Goal: Check status: Check status

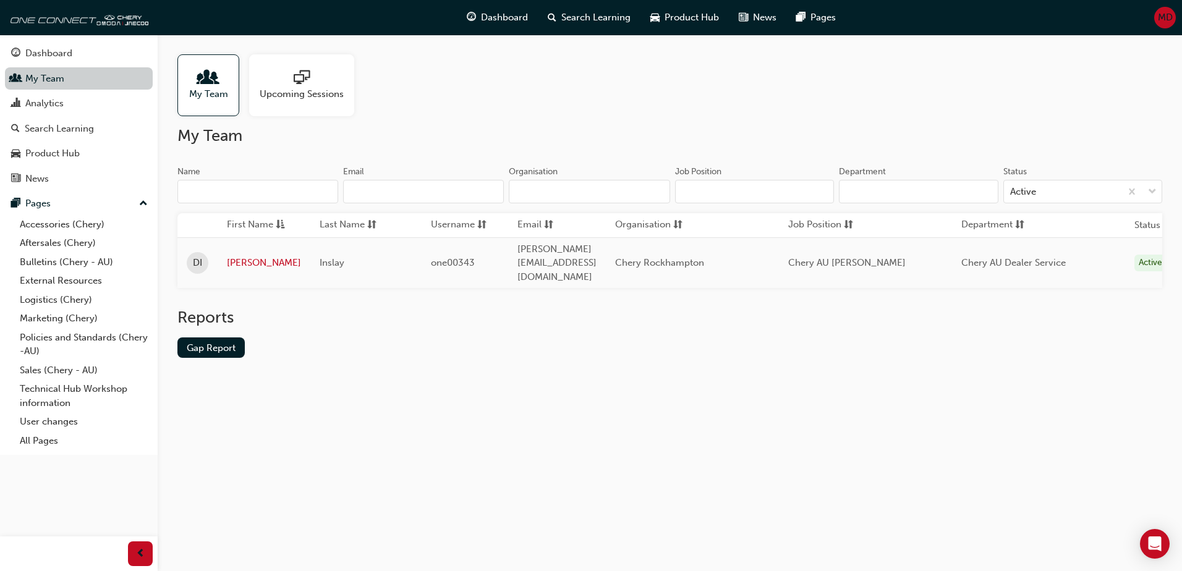
click at [42, 82] on link "My Team" at bounding box center [79, 78] width 148 height 23
click at [655, 424] on div "My Team Upcoming Sessions My Team Name Email Organisation Job Position Departme…" at bounding box center [591, 285] width 1182 height 571
click at [58, 126] on div "Search Learning" at bounding box center [59, 129] width 69 height 14
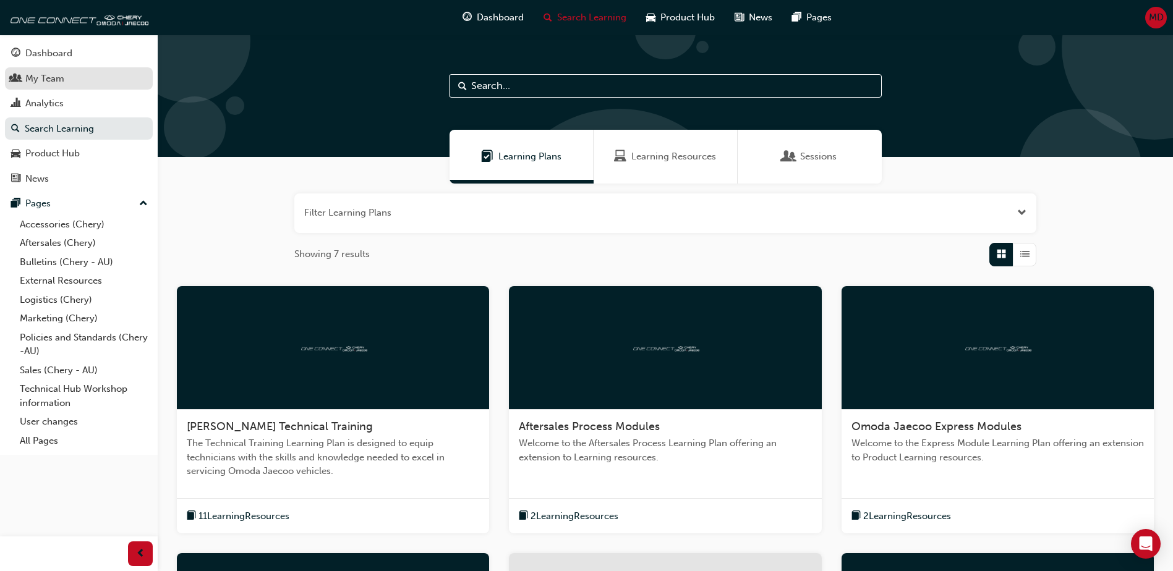
click at [30, 80] on div "My Team" at bounding box center [44, 79] width 39 height 14
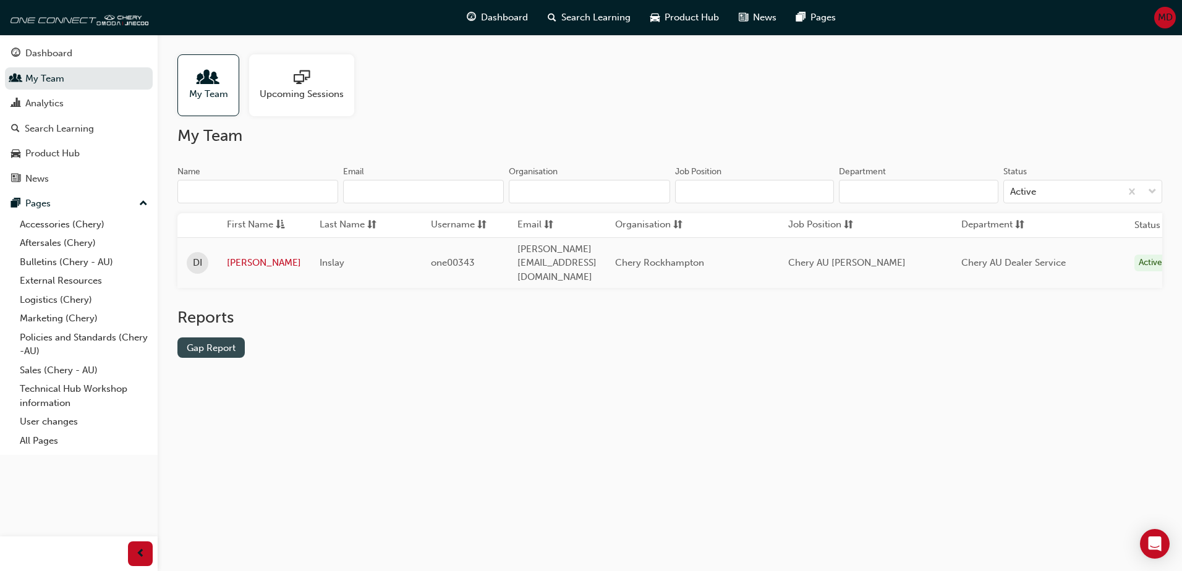
click at [200, 341] on link "Gap Report" at bounding box center [210, 348] width 67 height 20
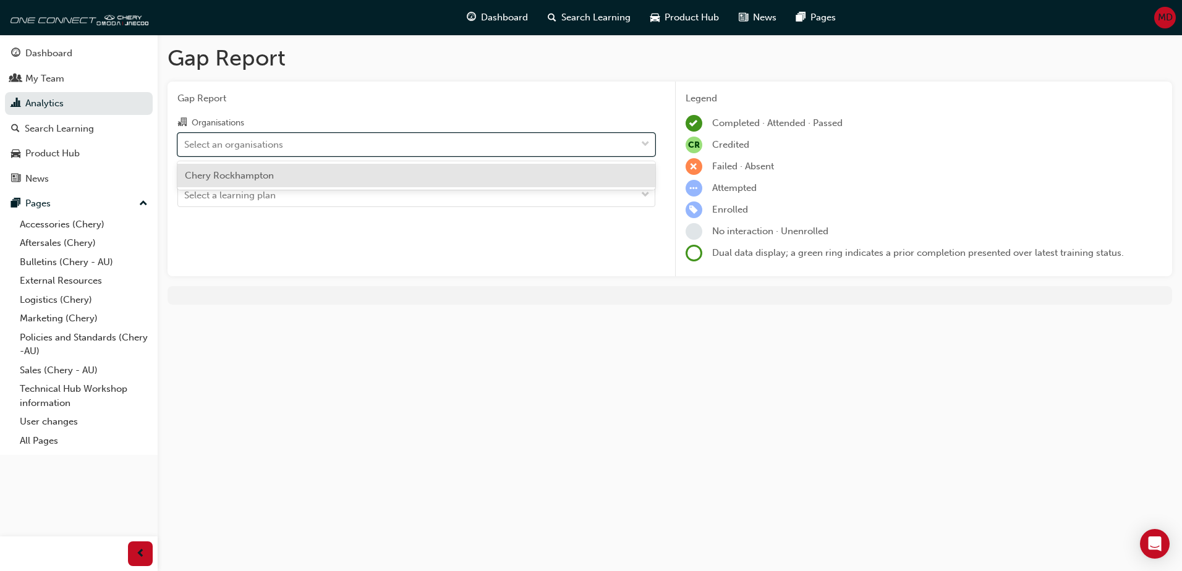
click at [229, 145] on div "Select an organisations" at bounding box center [233, 144] width 99 height 14
click at [185, 145] on input "Organisations option Chery Rockhampton focused, 1 of 1. 1 result available. Use…" at bounding box center [184, 144] width 1 height 11
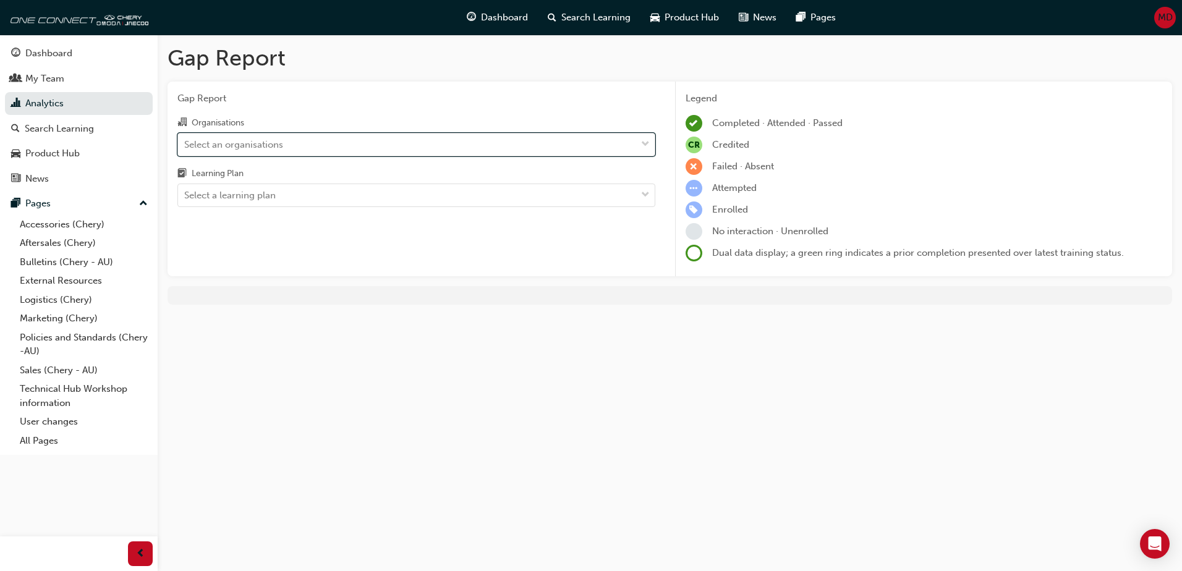
click at [229, 145] on div "Select an organisations" at bounding box center [233, 144] width 99 height 14
click at [185, 145] on input "Organisations 0 results available. Select is focused ,type to refine list, pres…" at bounding box center [184, 144] width 1 height 11
click at [229, 145] on div "Select an organisations" at bounding box center [233, 144] width 99 height 14
click at [185, 145] on input "Organisations 0 results available. Select is focused ,type to refine list, pres…" at bounding box center [184, 144] width 1 height 11
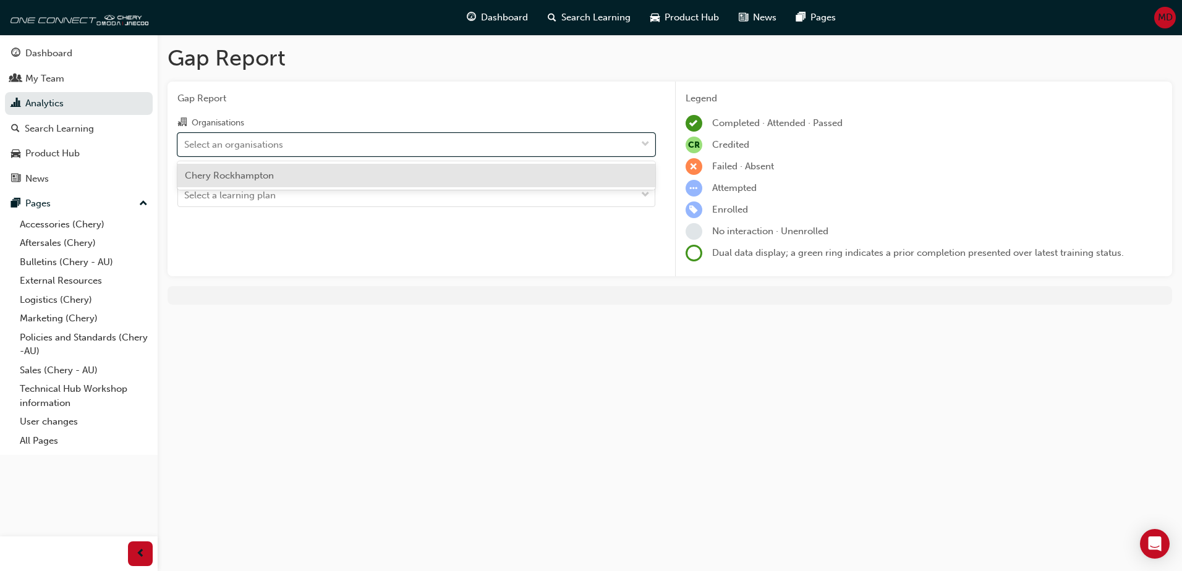
click at [232, 168] on div "Chery Rockhampton" at bounding box center [416, 176] width 478 height 24
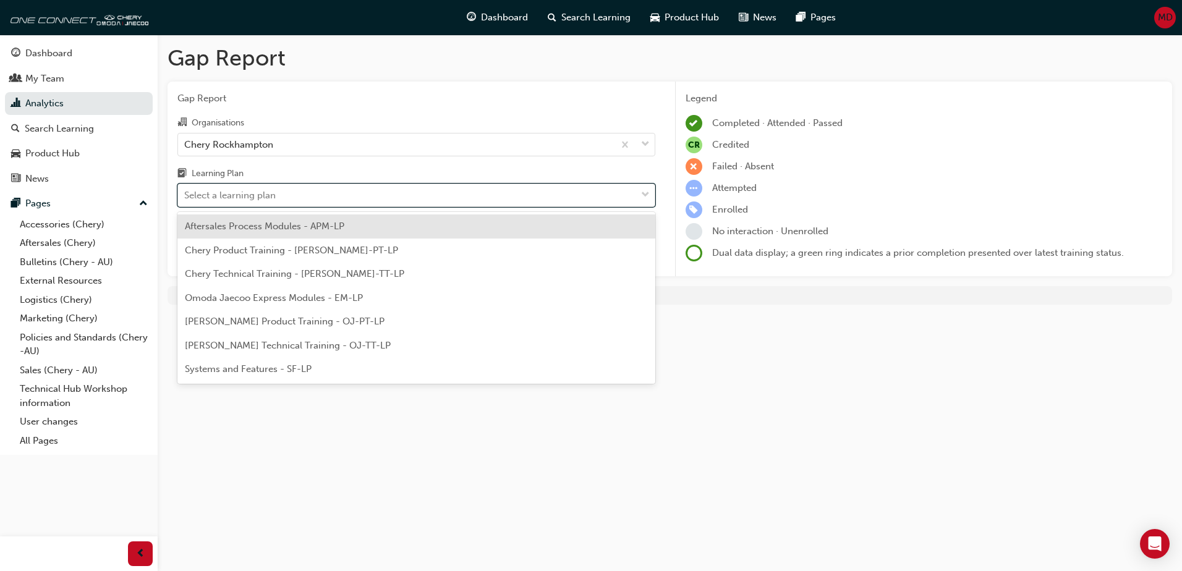
click at [236, 190] on div "Select a learning plan" at bounding box center [230, 196] width 92 height 14
click at [185, 190] on input "Learning Plan option Aftersales Process Modules - APM-LP focused, 1 of 7. 7 res…" at bounding box center [184, 195] width 1 height 11
click at [263, 250] on span "Chery Product Training - [PERSON_NAME]-PT-LP" at bounding box center [291, 250] width 213 height 11
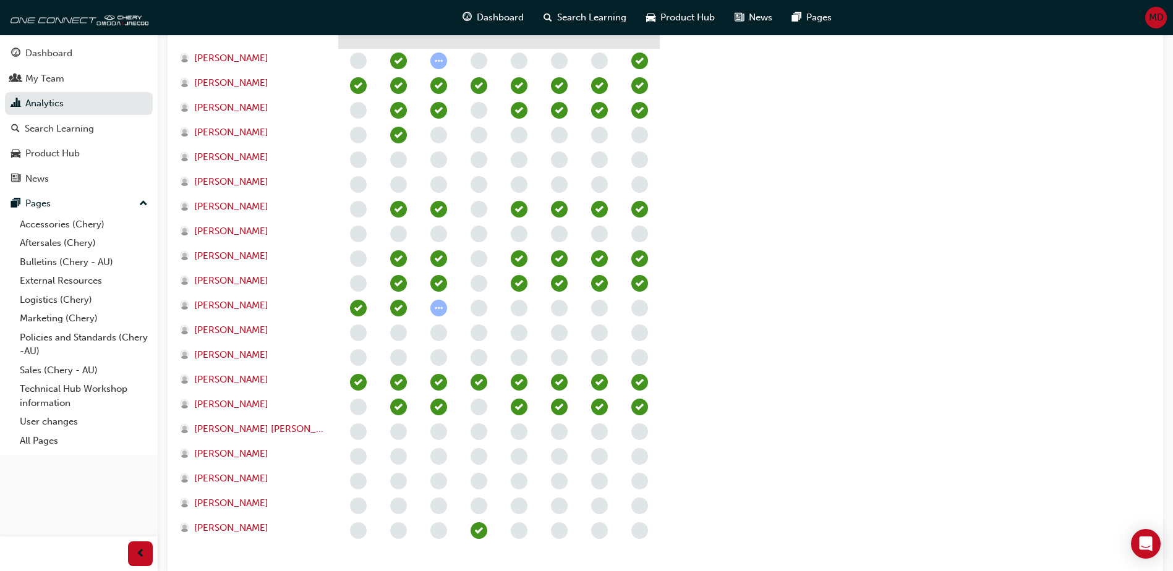
scroll to position [495, 0]
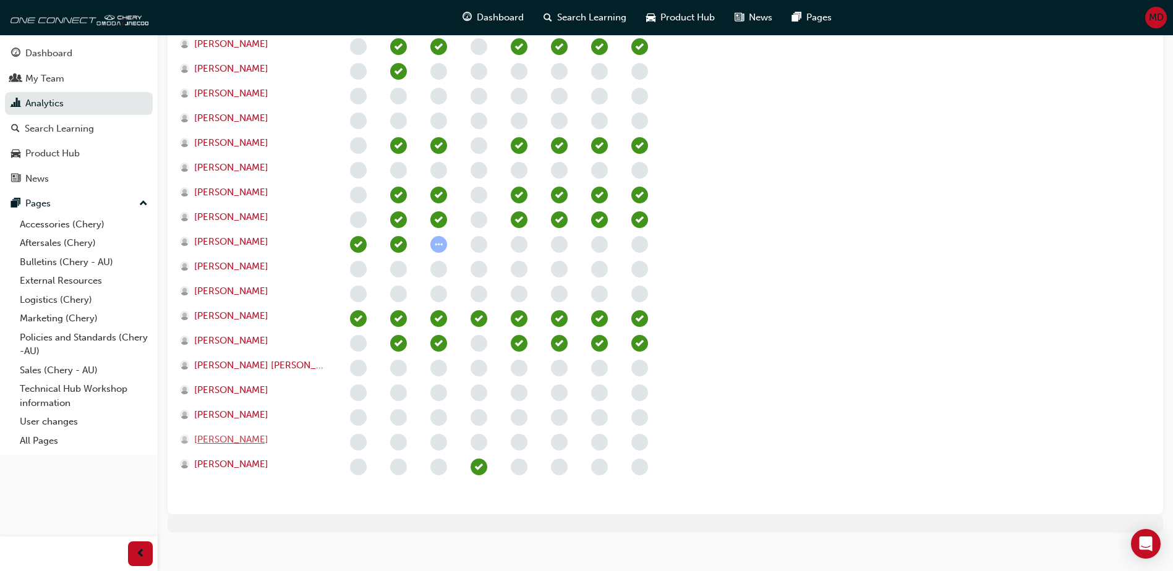
click at [226, 441] on span "[PERSON_NAME]" at bounding box center [231, 440] width 74 height 14
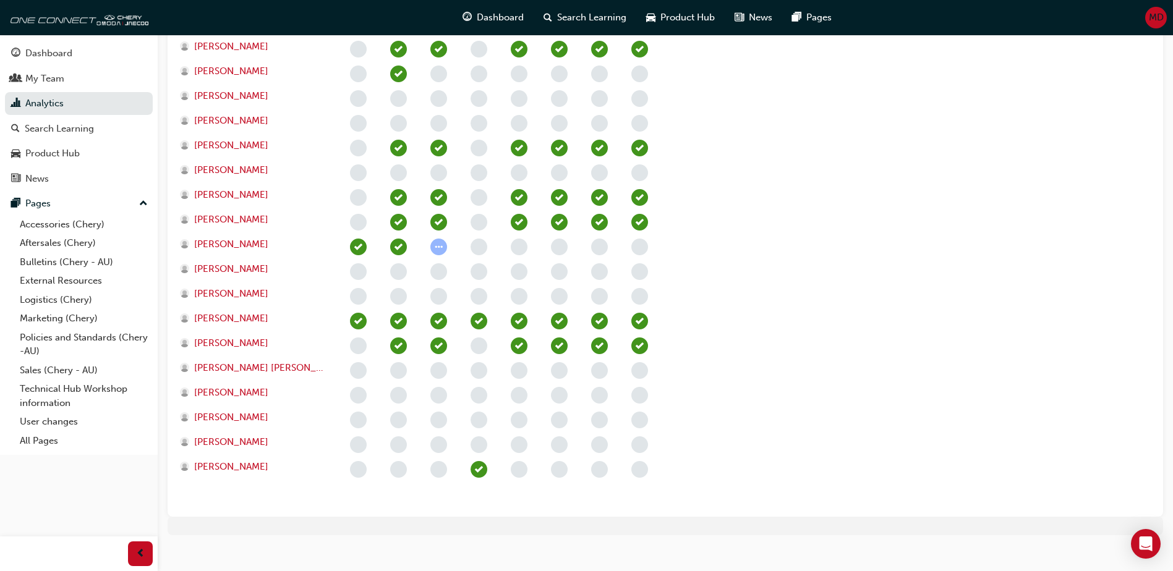
scroll to position [495, 0]
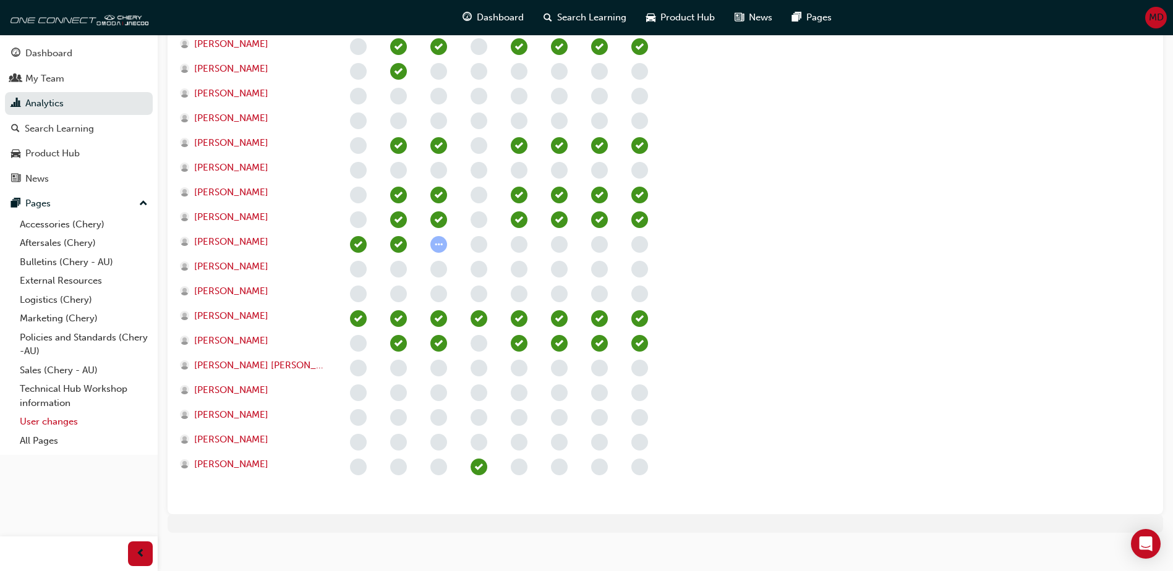
click at [45, 418] on link "User changes" at bounding box center [84, 421] width 138 height 19
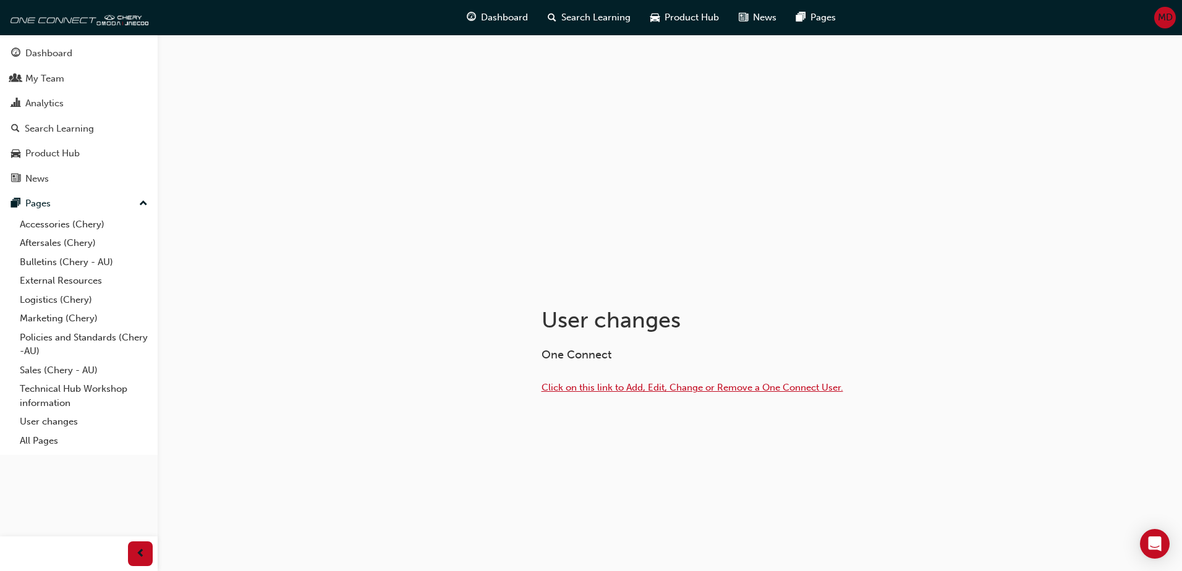
click at [597, 389] on span "Click on this link to Add, Edit, Change or Remove a One Connect User." at bounding box center [693, 387] width 302 height 11
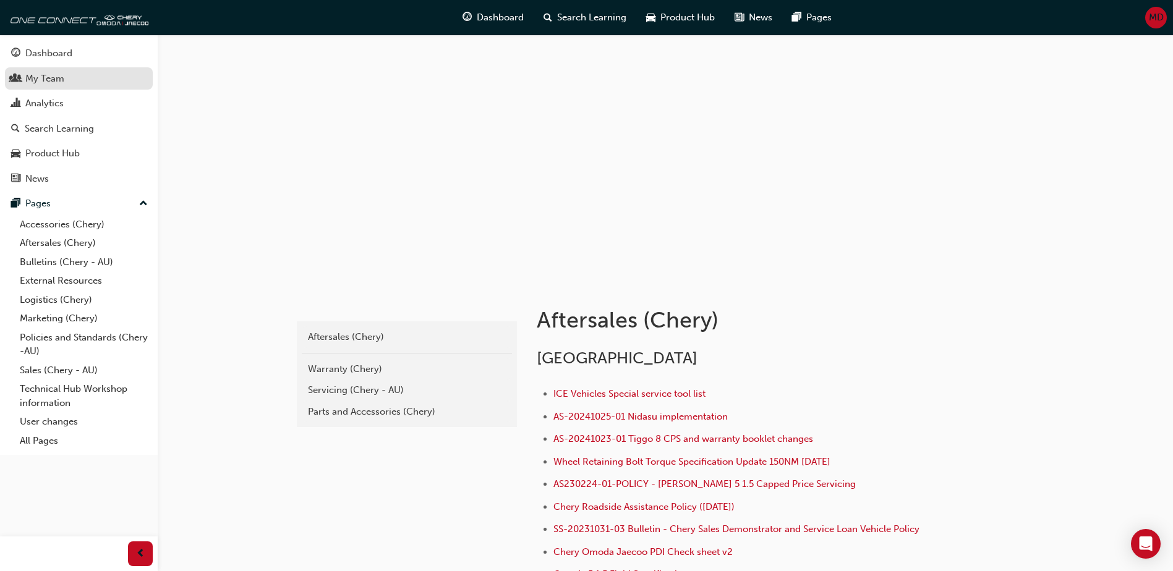
click at [43, 77] on div "My Team" at bounding box center [44, 79] width 39 height 14
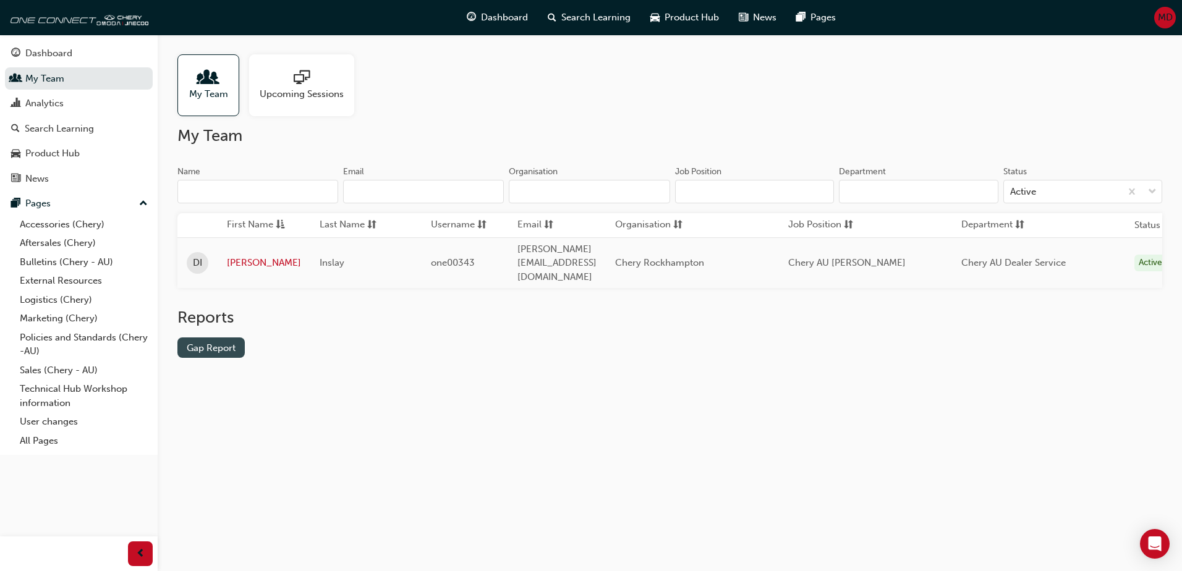
click at [216, 338] on link "Gap Report" at bounding box center [210, 348] width 67 height 20
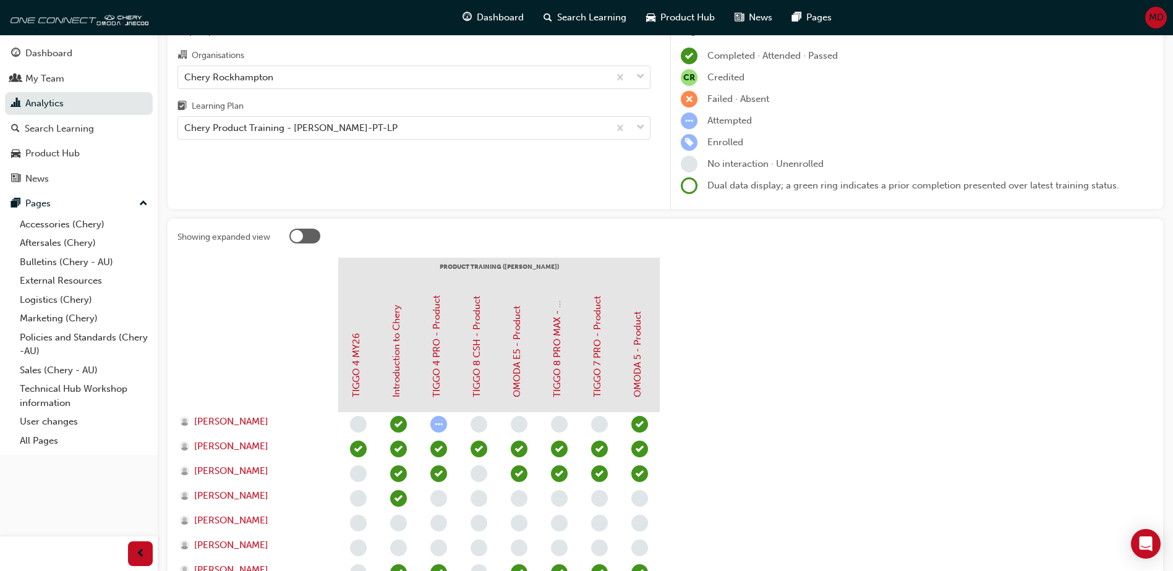
scroll to position [62, 0]
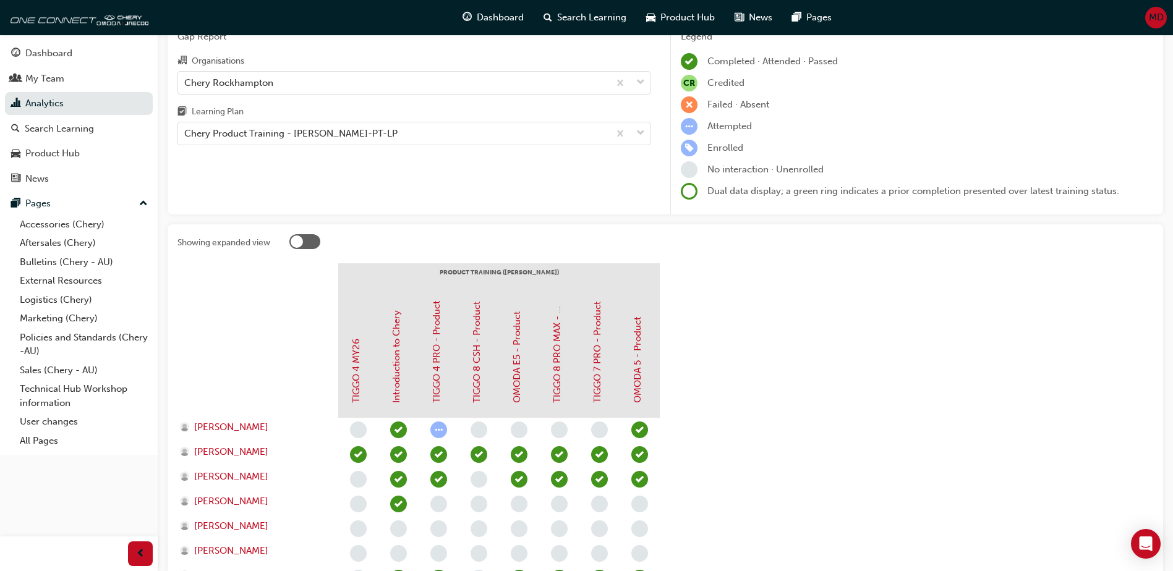
click at [294, 241] on div at bounding box center [297, 242] width 12 height 12
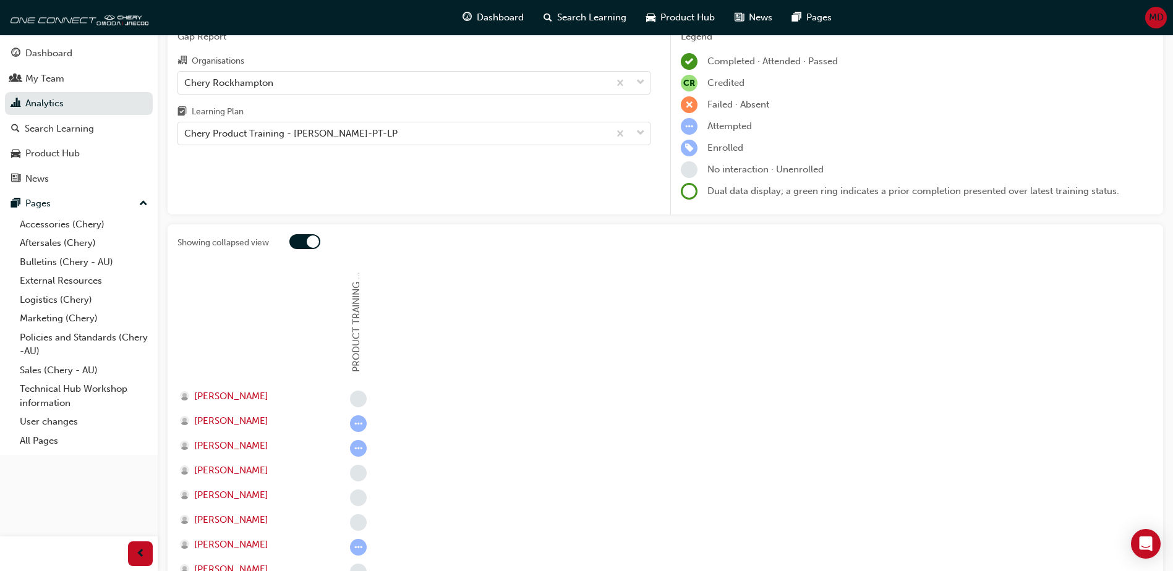
click at [315, 241] on div at bounding box center [313, 242] width 12 height 12
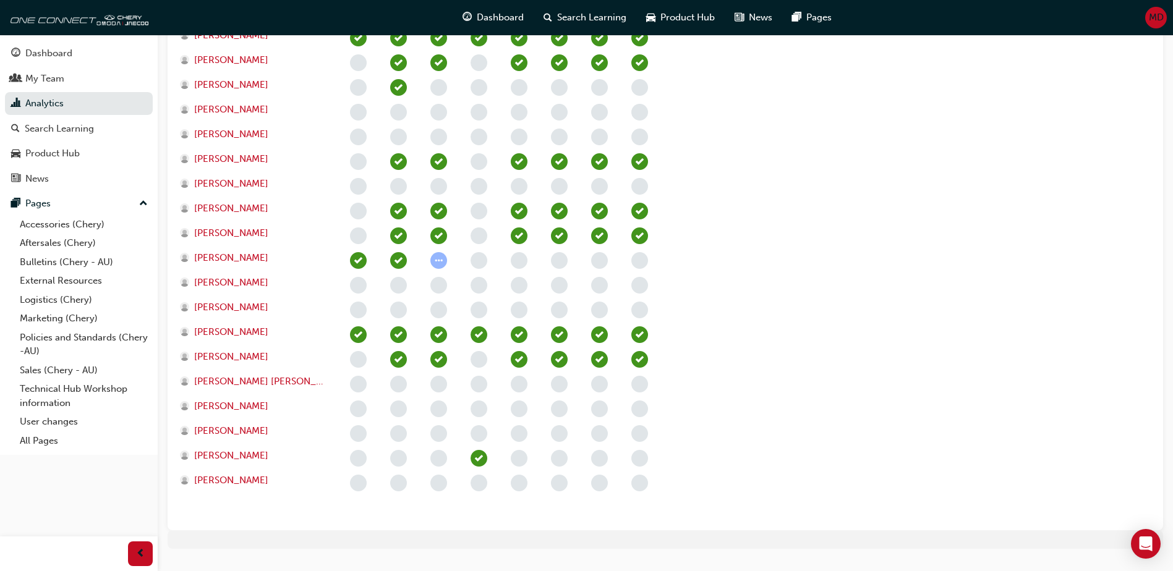
scroll to position [445, 0]
